Goal: Task Accomplishment & Management: Complete application form

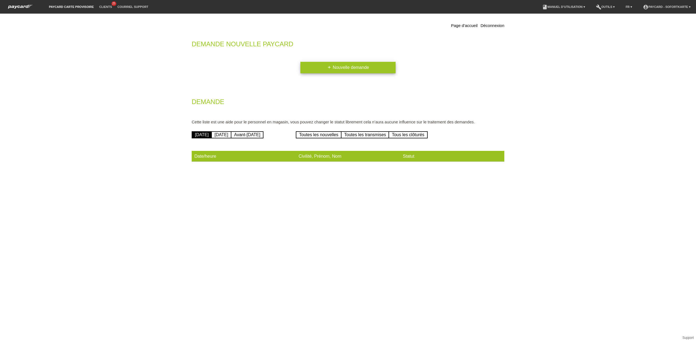
click at [340, 67] on link "add Nouvelle demande" at bounding box center [348, 67] width 95 height 11
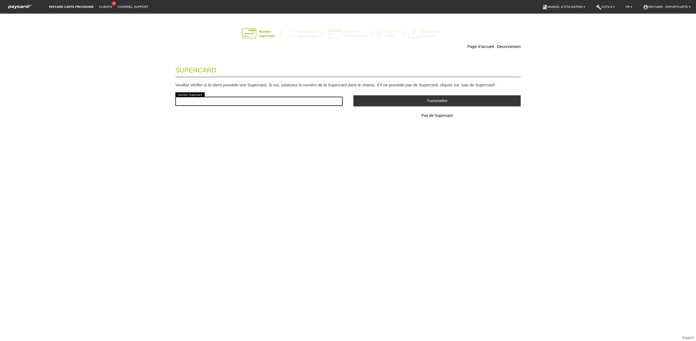
click at [438, 115] on span "Pas de Supercard" at bounding box center [437, 115] width 31 height 4
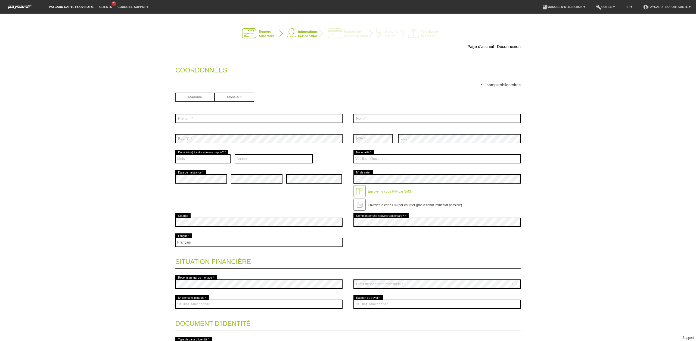
click at [243, 96] on input "radio" at bounding box center [234, 96] width 39 height 8
radio input "true"
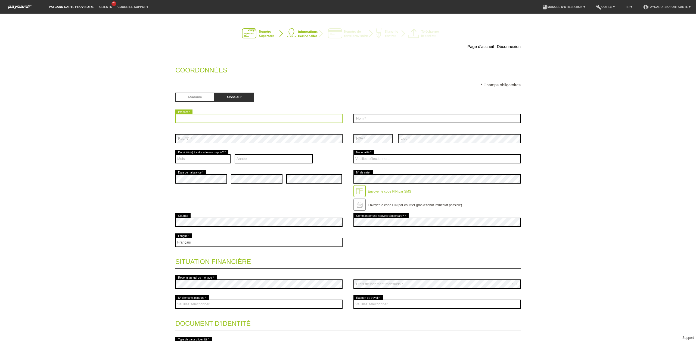
click at [215, 117] on input "text" at bounding box center [258, 118] width 167 height 9
type input "p"
type input "Pascal"
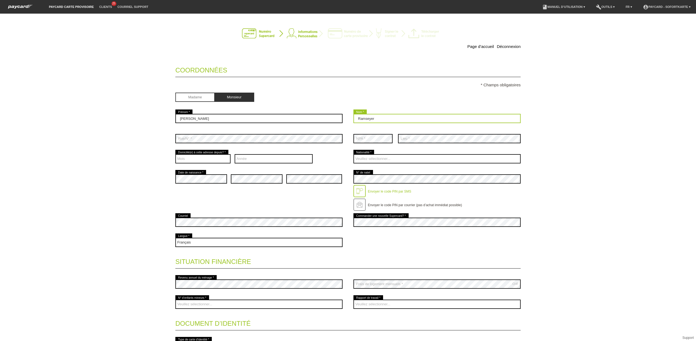
type input "Ramseyer"
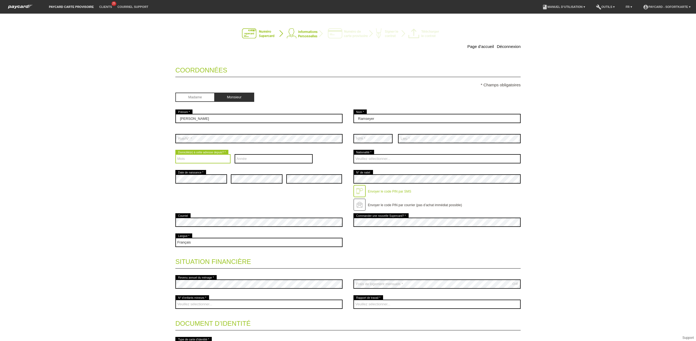
click at [197, 161] on select "Mois 01 02 03 04 05 06 07 08 09 10 11 12" at bounding box center [202, 158] width 55 height 9
select select "08"
click at [175, 155] on select "Mois 01 02 03 04 05 06 07 08 09 10 11 12" at bounding box center [202, 158] width 55 height 9
click at [278, 160] on select "Année 2025 2024 2023 2022 2021 2020 2019 2018 2017 2016" at bounding box center [274, 158] width 78 height 9
select select "2022"
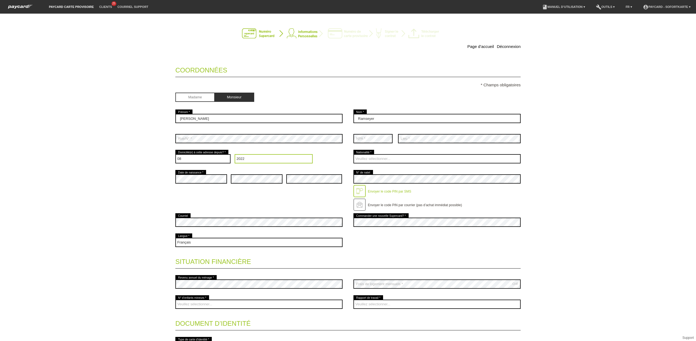
click at [235, 155] on select "Année 2025 2024 2023 2022 2021 2020 2019 2018 2017 2016" at bounding box center [274, 158] width 78 height 9
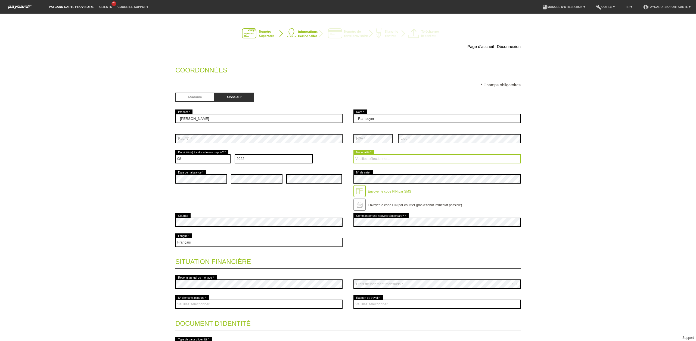
click at [406, 161] on select "Veuillez sélectionner... Suisse Allemagne Autriche Liechtenstein ------------ A…" at bounding box center [437, 158] width 167 height 9
select select "CH"
click at [354, 155] on select "Veuillez sélectionner... Suisse Allemagne Autriche Liechtenstein ------------ A…" at bounding box center [437, 158] width 167 height 9
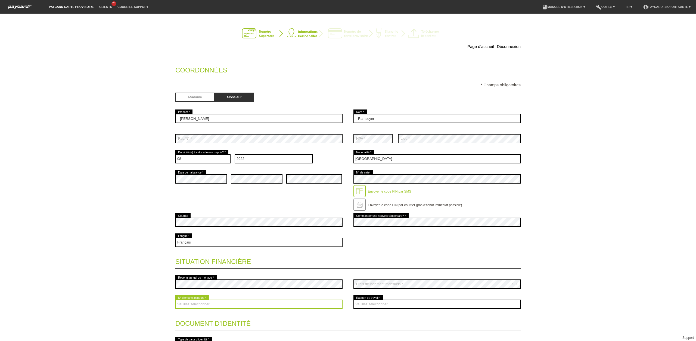
click at [236, 304] on select "Veuillez sélectionner... 0 1 2 3 4 5 6 7 8 9" at bounding box center [258, 303] width 167 height 9
select select "0"
click at [175, 300] on select "Veuillez sélectionner... 0 1 2 3 4 5 6 7 8 9" at bounding box center [258, 303] width 167 height 9
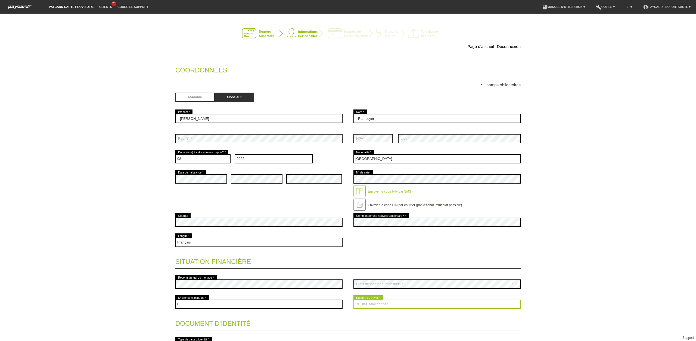
click at [404, 304] on select "Veuillez sélectionner... A durée indéterminée A durée déterminée Apprenti/étudi…" at bounding box center [437, 303] width 167 height 9
select select "UNEMPLOYED"
click at [354, 300] on select "Veuillez sélectionner... A durée indéterminée A durée déterminée Apprenti/étudi…" at bounding box center [437, 303] width 167 height 9
click at [597, 265] on div "Page d’accueil Déconnexion Coordonnées * Champs obligatoires Madame Monsieur Pa…" at bounding box center [348, 177] width 696 height 327
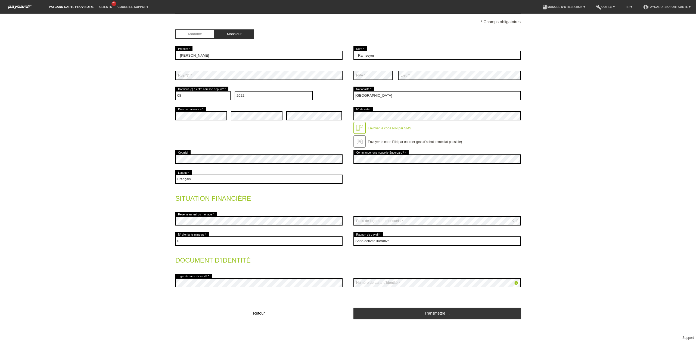
scroll to position [64, 0]
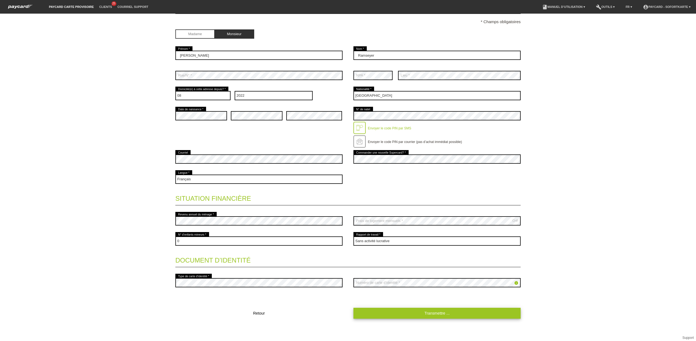
click at [444, 308] on link "Transmettre ..." at bounding box center [437, 312] width 167 height 11
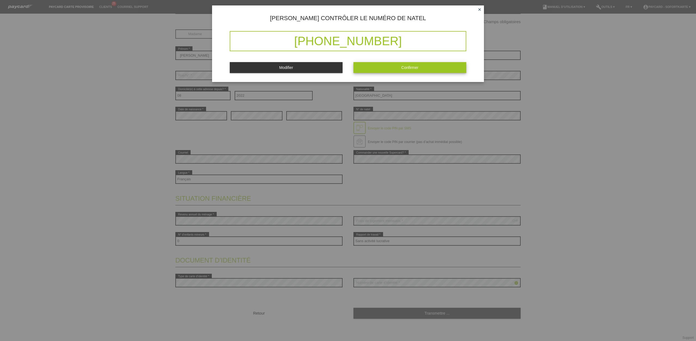
click at [407, 73] on button "Confirmer" at bounding box center [410, 67] width 113 height 11
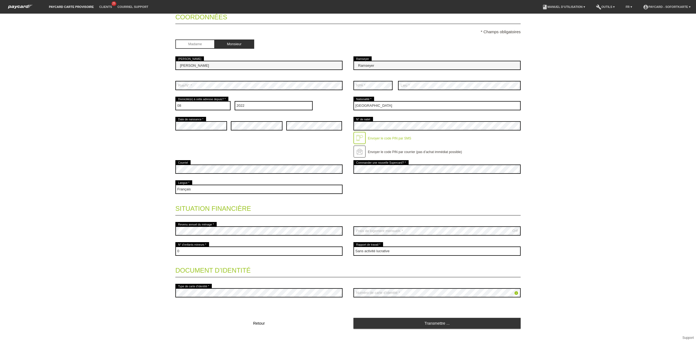
scroll to position [0, 0]
